Goal: Task Accomplishment & Management: Manage account settings

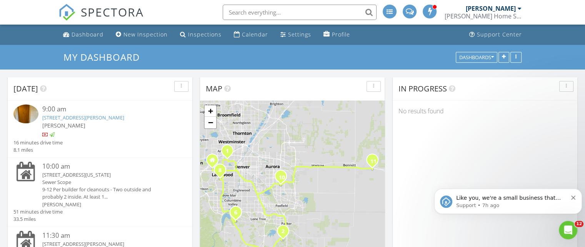
click at [83, 177] on div "6300 Cristobol Point , Parker, Colorado 80134" at bounding box center [107, 175] width 130 height 7
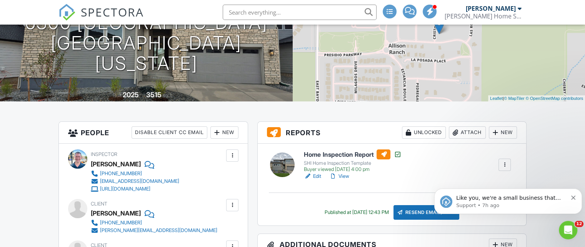
scroll to position [106, 0]
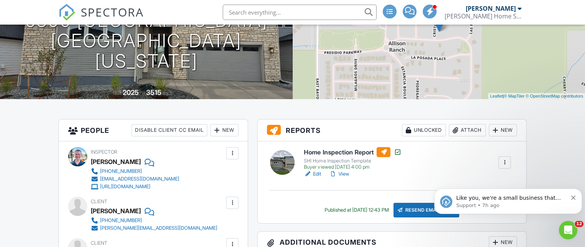
click at [344, 150] on h6 "Home Inspection Report" at bounding box center [352, 152] width 97 height 10
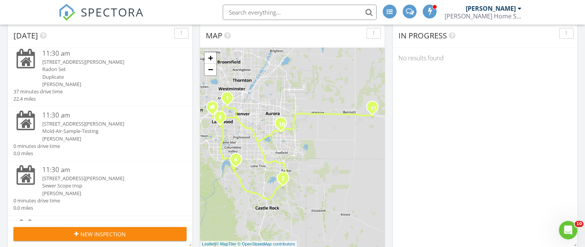
scroll to position [129, 0]
click at [75, 191] on div "[PERSON_NAME]" at bounding box center [107, 193] width 130 height 7
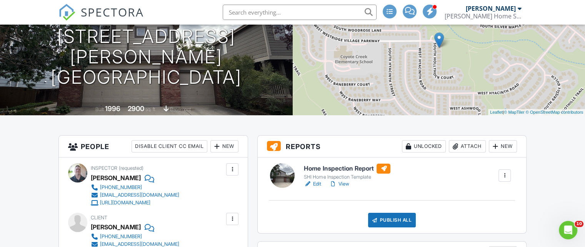
scroll to position [92, 0]
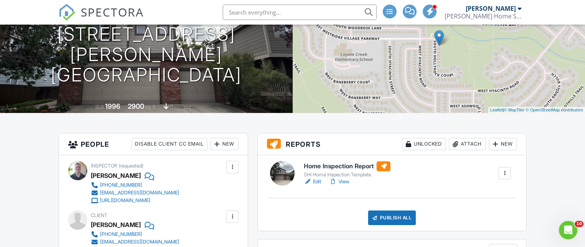
click at [338, 167] on h6 "Home Inspection Report" at bounding box center [347, 167] width 87 height 10
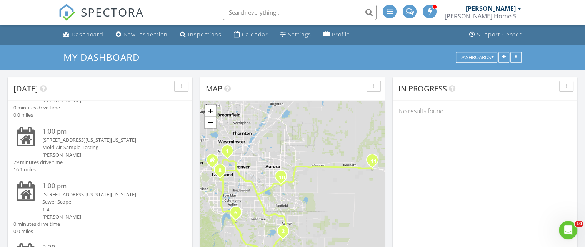
scroll to position [347, 0]
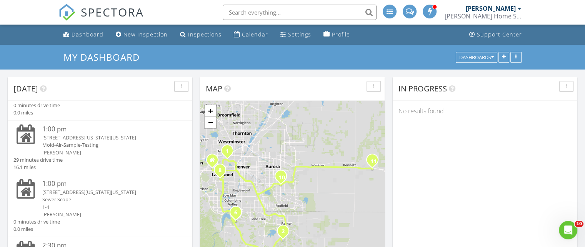
click at [83, 189] on div "[STREET_ADDRESS][US_STATE][US_STATE]" at bounding box center [107, 192] width 130 height 7
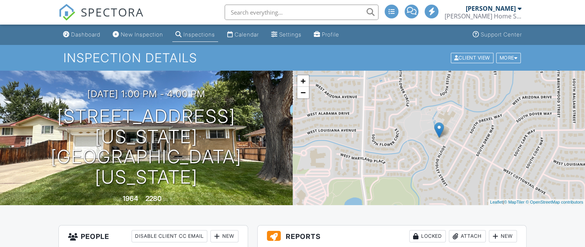
scroll to position [131, 0]
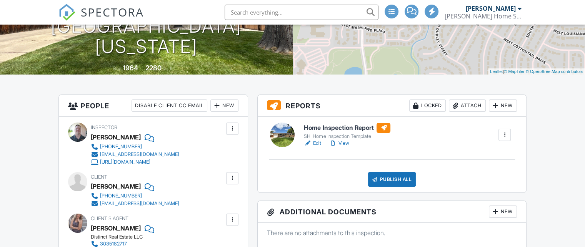
click at [324, 125] on h6 "Home Inspection Report" at bounding box center [347, 128] width 87 height 10
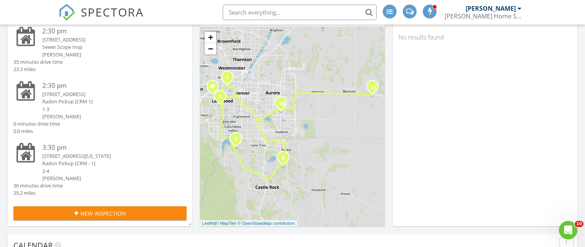
scroll to position [74, 0]
click at [46, 38] on div "2677 S Pagosa St, Aurora, CO 80013" at bounding box center [107, 39] width 130 height 7
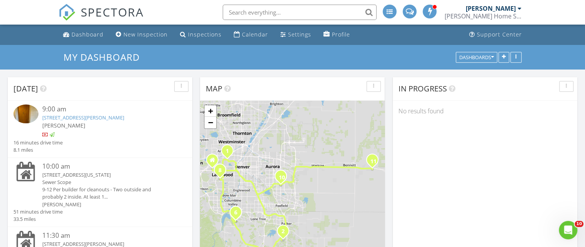
click at [546, 97] on div "In Progress" at bounding box center [485, 88] width 185 height 23
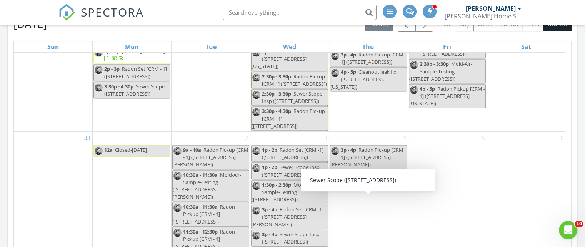
scroll to position [1718, 0]
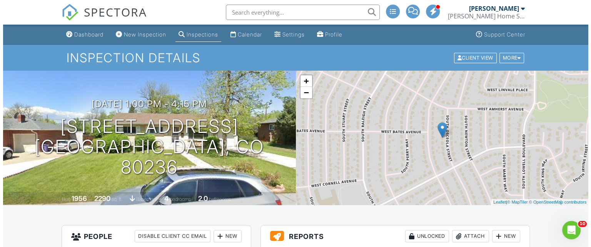
scroll to position [202, 0]
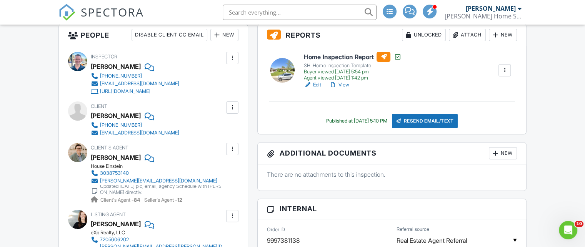
click at [457, 35] on div at bounding box center [456, 35] width 8 height 8
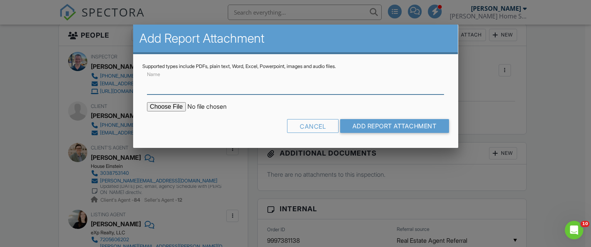
click at [268, 83] on input "Name" at bounding box center [295, 85] width 297 height 19
type input "MOLD AIR SAMPLE TEST RESULTS"
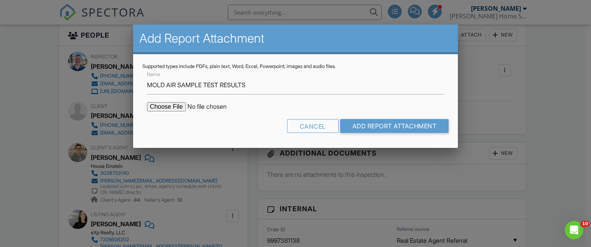
click at [170, 108] on input "file" at bounding box center [212, 106] width 131 height 9
type input "C:\fakepath\Leinbach_MoldReport_53030344_ForPrint.pdf"
click at [372, 129] on input "Add Report Attachment" at bounding box center [394, 126] width 109 height 14
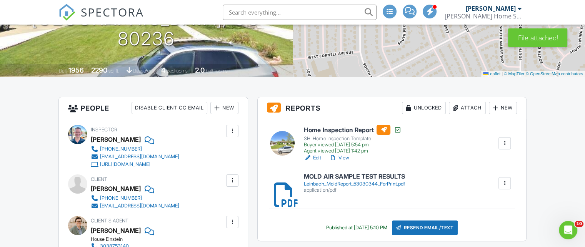
click at [353, 127] on h6 "Home Inspection Report" at bounding box center [352, 130] width 97 height 10
